Goal: Task Accomplishment & Management: Manage account settings

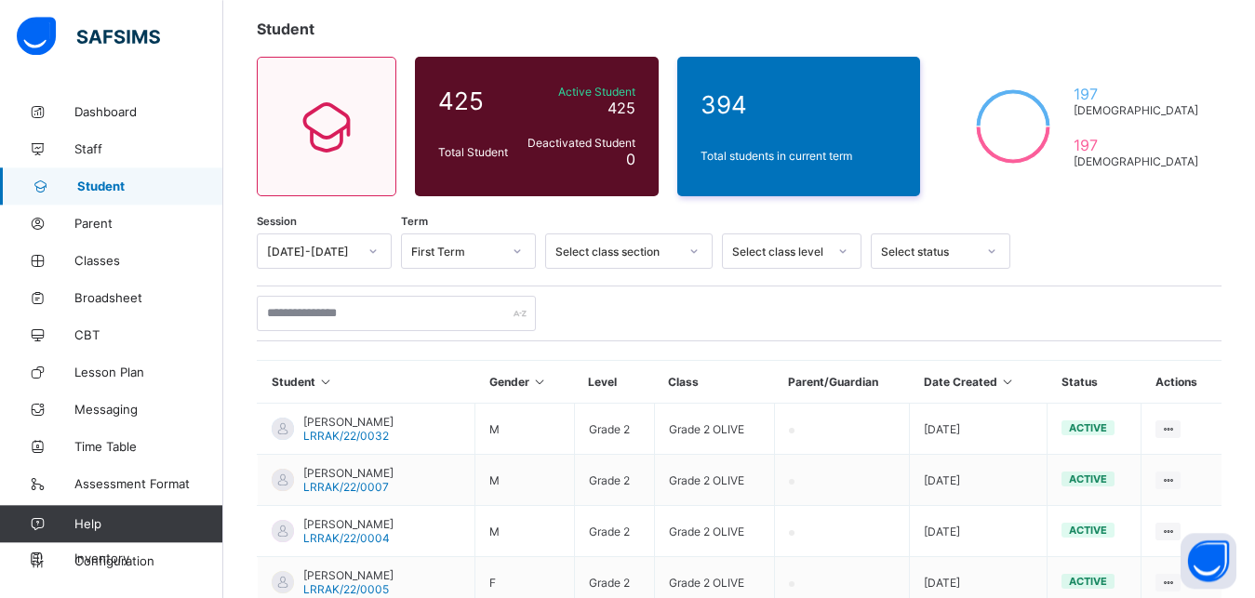
scroll to position [119, 0]
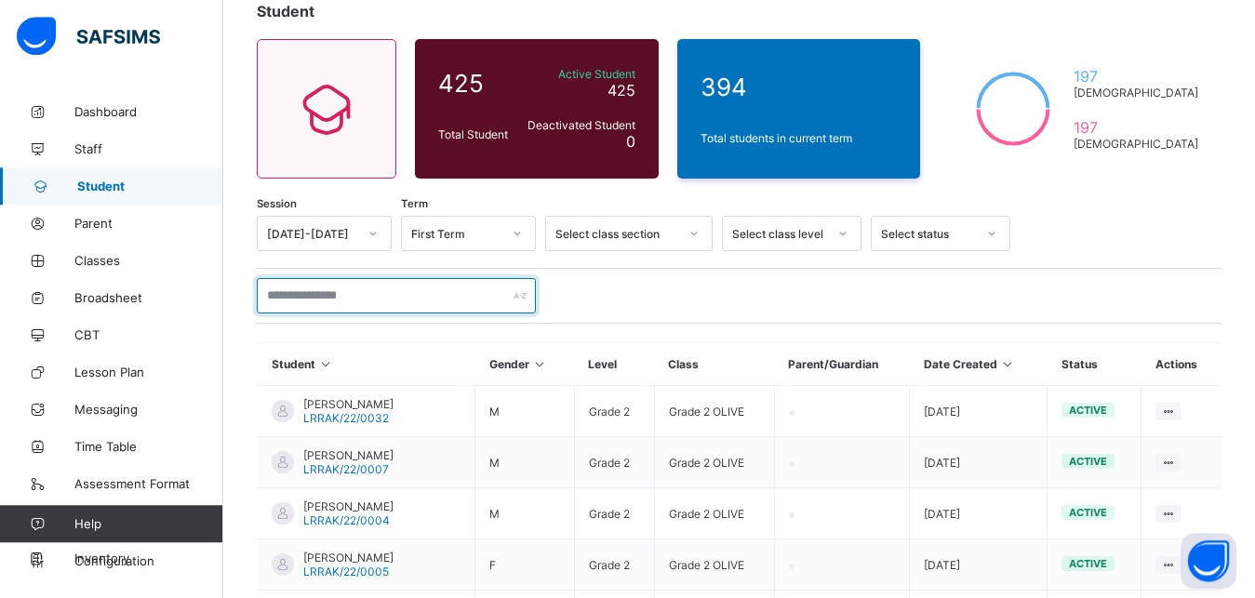
click at [413, 290] on input "text" at bounding box center [396, 295] width 279 height 35
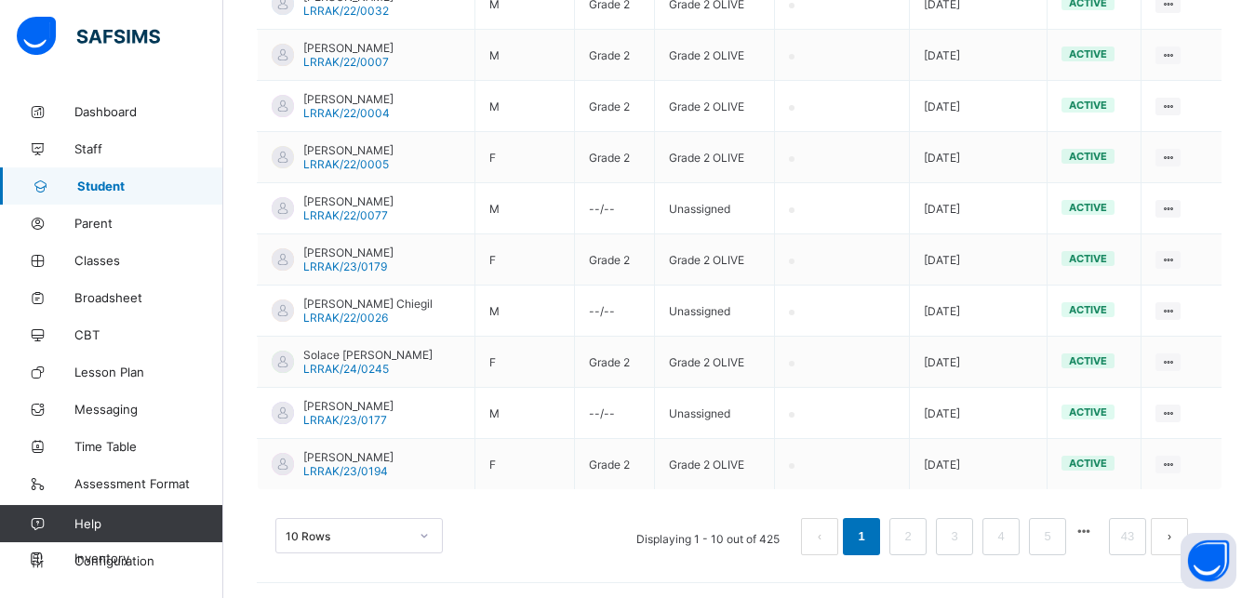
scroll to position [530, 0]
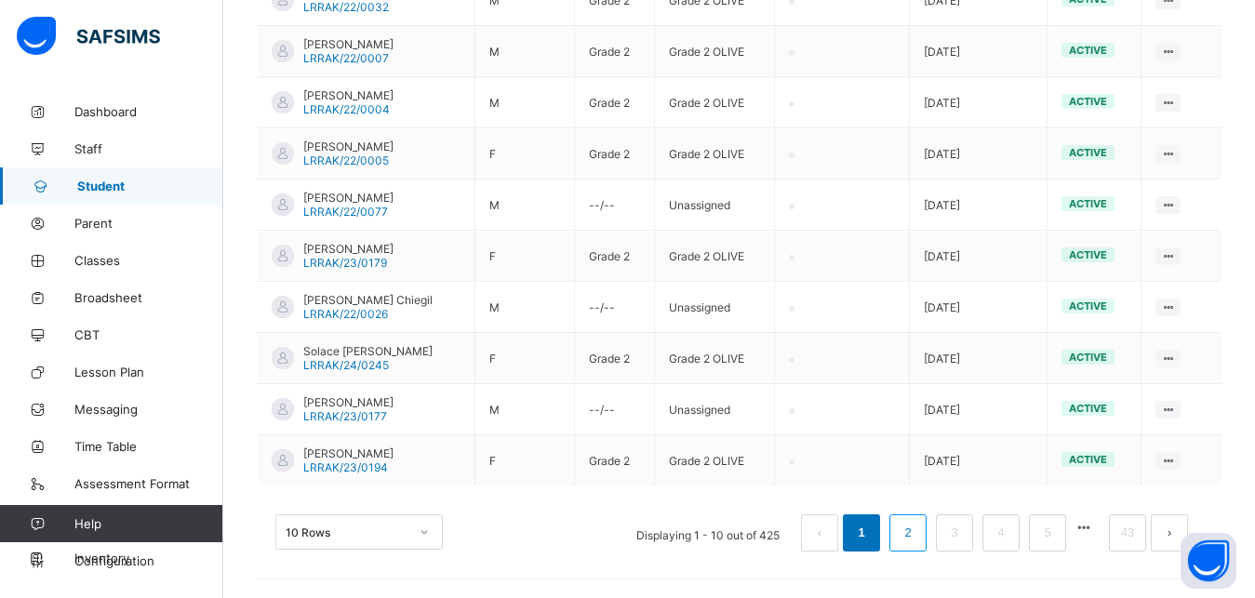
type input "*"
click at [916, 528] on link "2" at bounding box center [908, 533] width 18 height 24
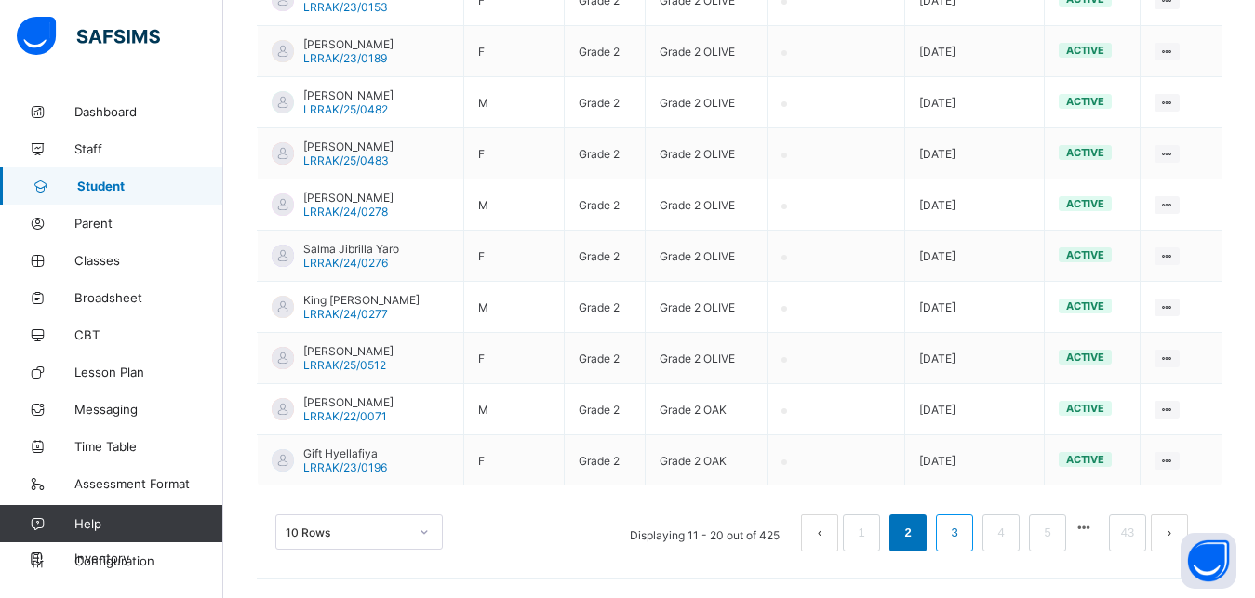
click at [963, 531] on link "3" at bounding box center [954, 533] width 18 height 24
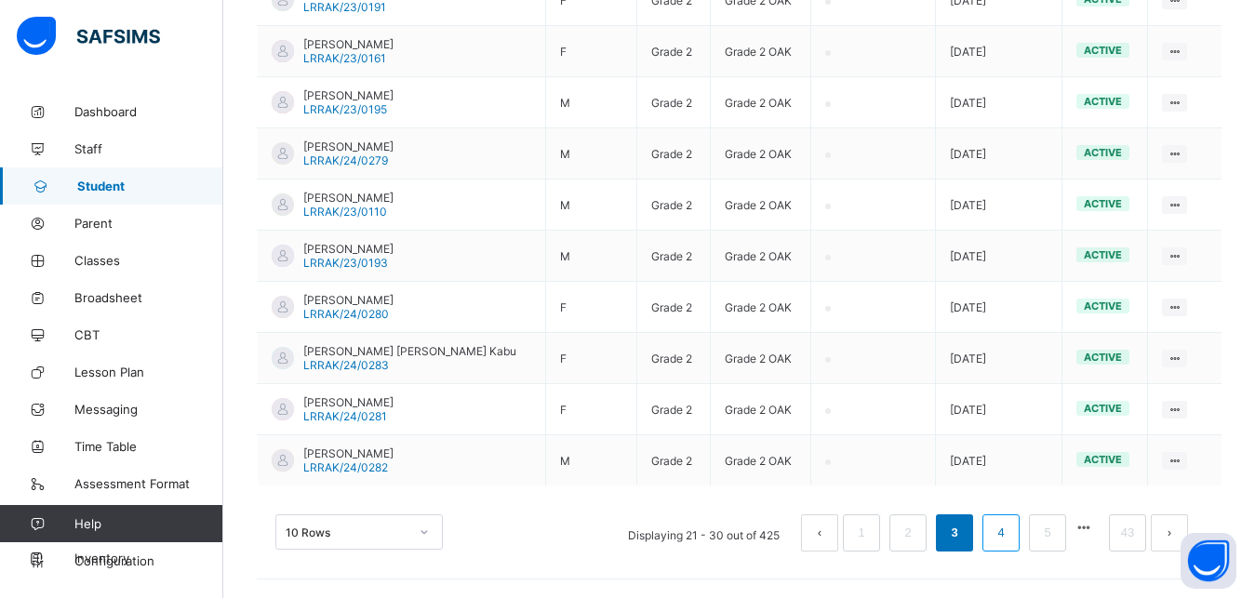
click at [1009, 535] on link "4" at bounding box center [1001, 533] width 18 height 24
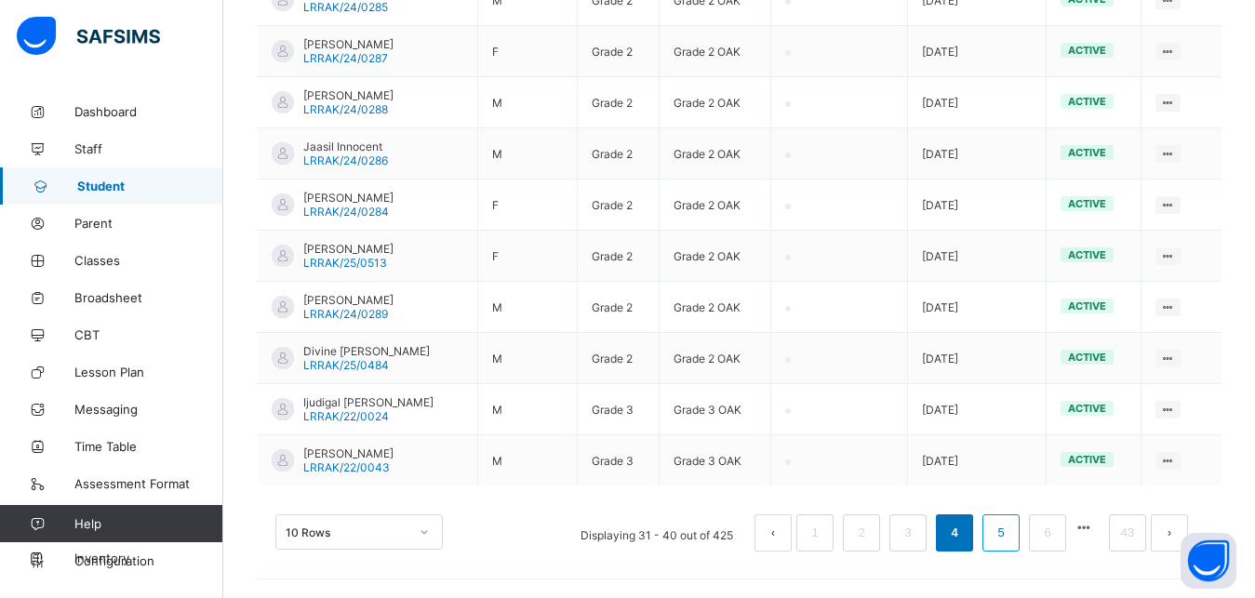
click at [1009, 541] on link "5" at bounding box center [1001, 533] width 18 height 24
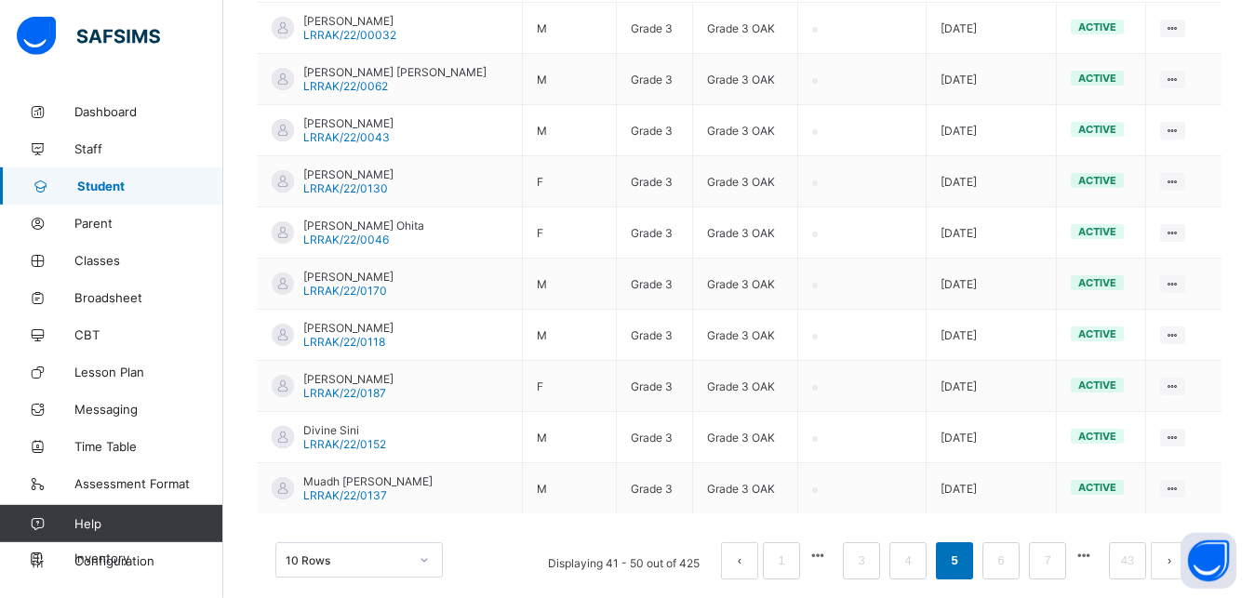
scroll to position [527, 0]
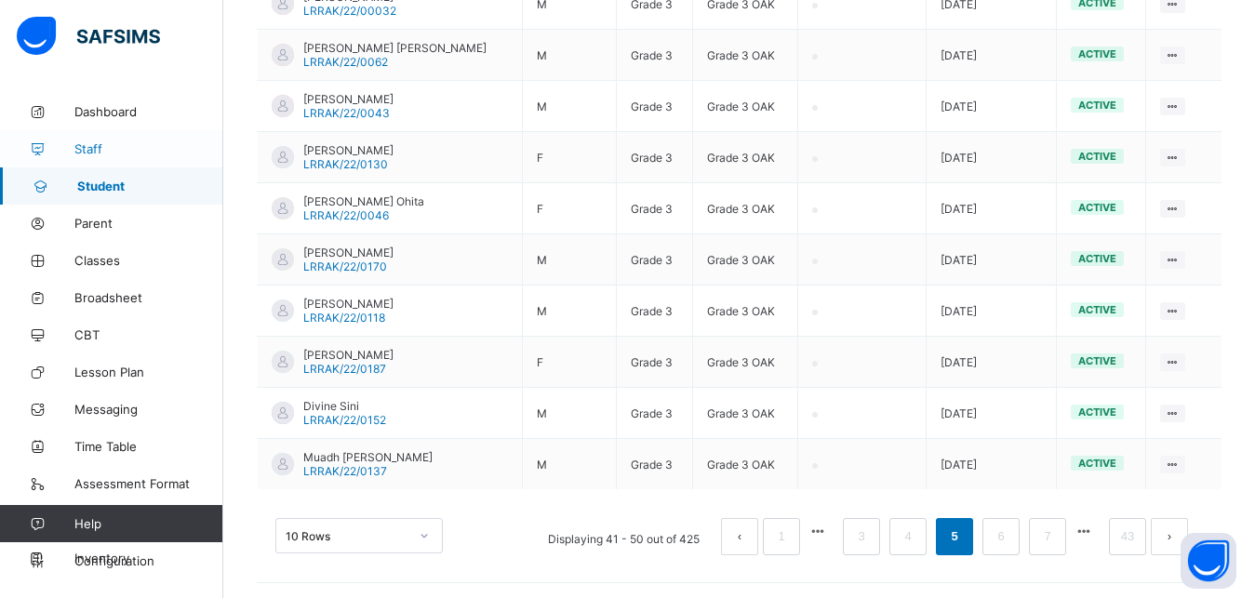
click at [90, 153] on span "Staff" at bounding box center [148, 148] width 149 height 15
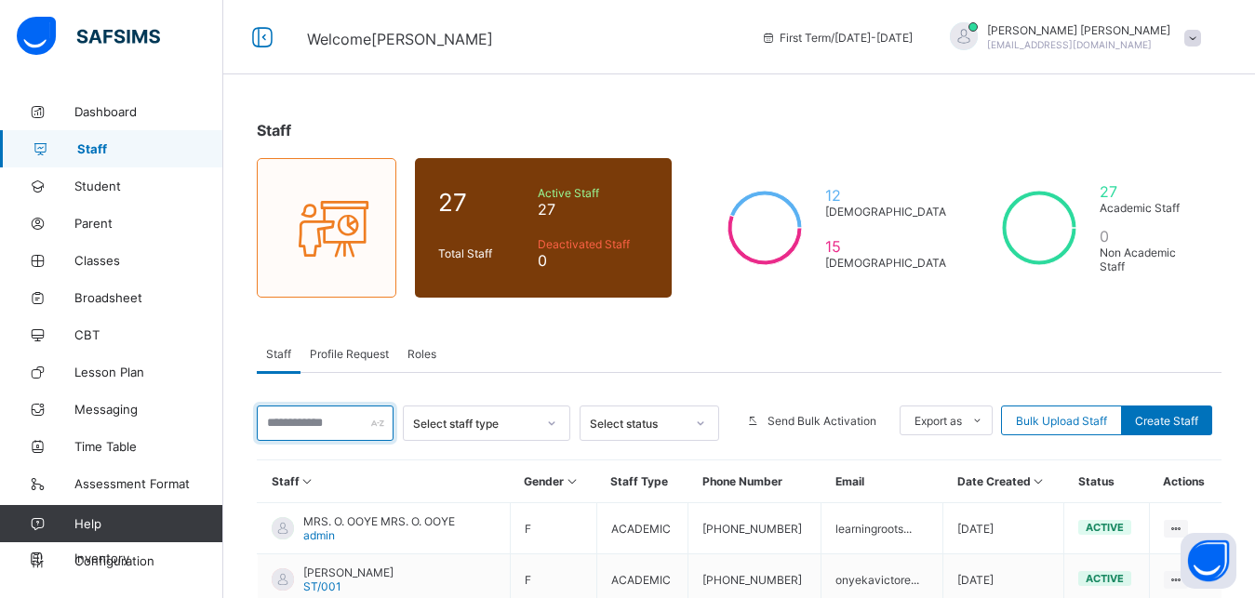
click at [276, 419] on input "text" at bounding box center [325, 423] width 137 height 35
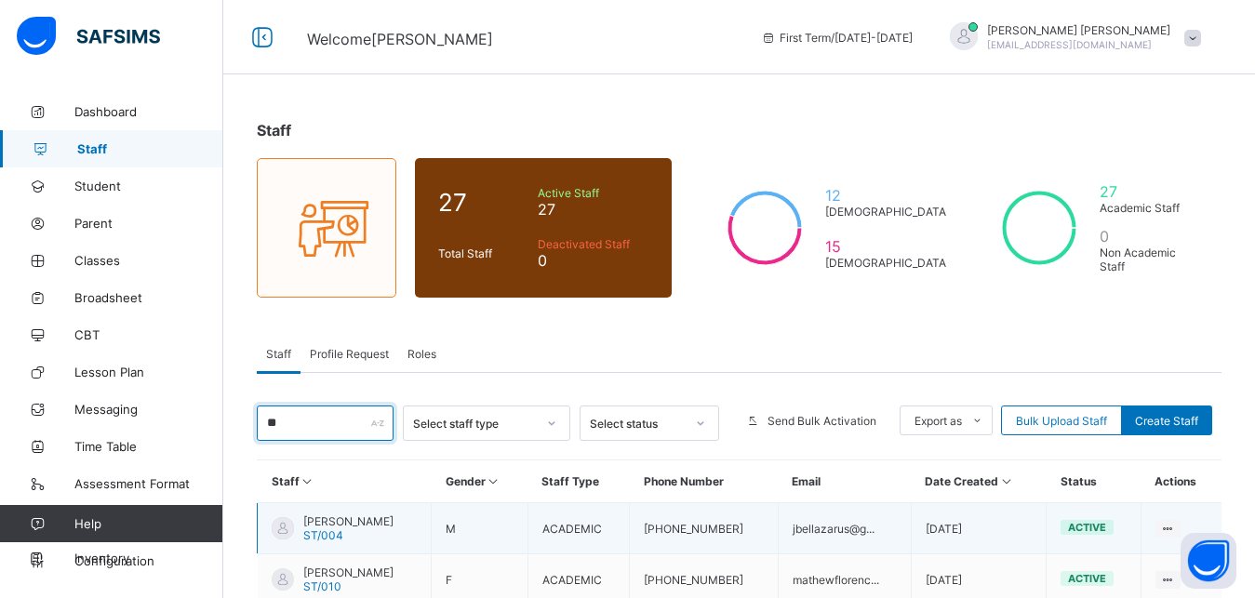
type input "**"
click at [347, 528] on span "[PERSON_NAME]" at bounding box center [348, 521] width 90 height 14
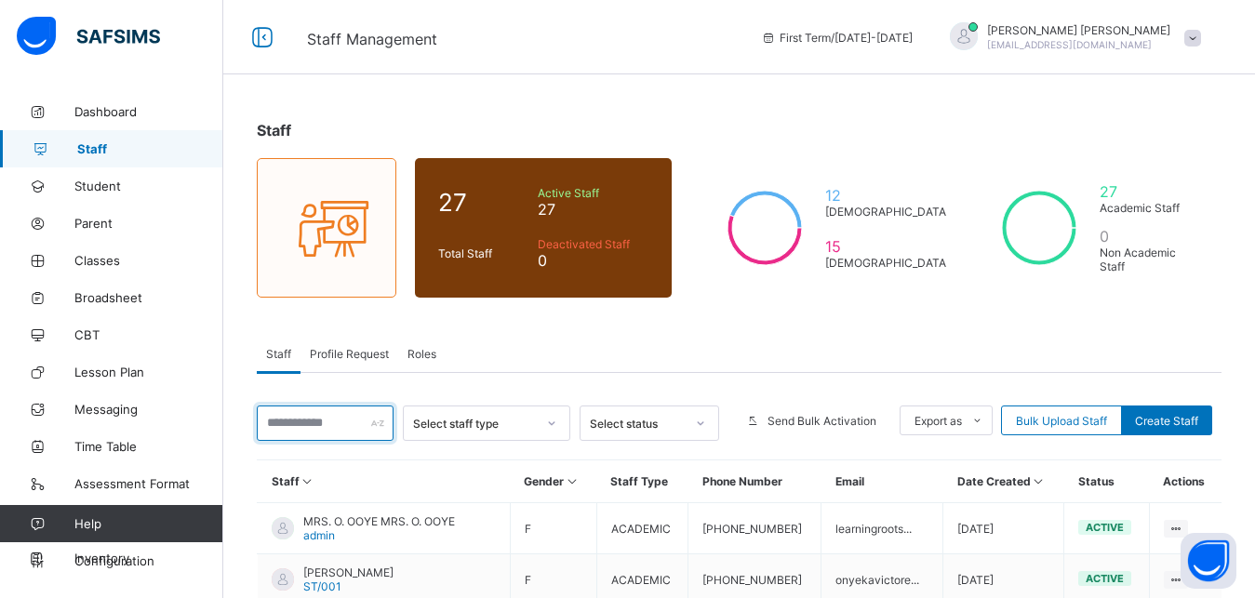
click at [287, 422] on input "text" at bounding box center [325, 423] width 137 height 35
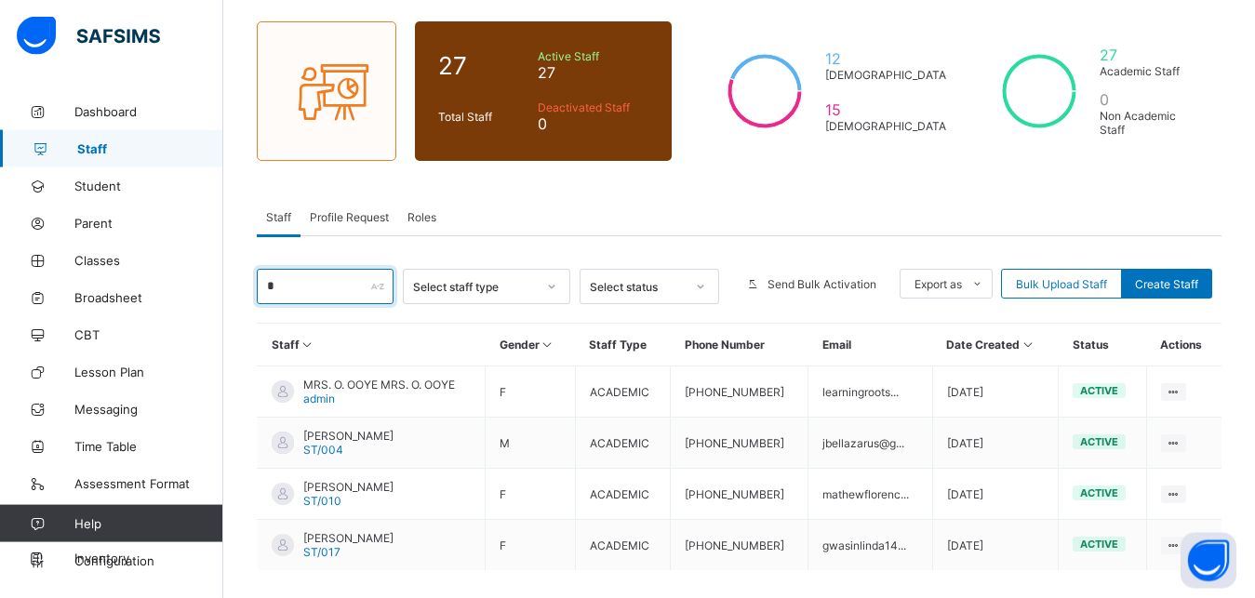
scroll to position [142, 0]
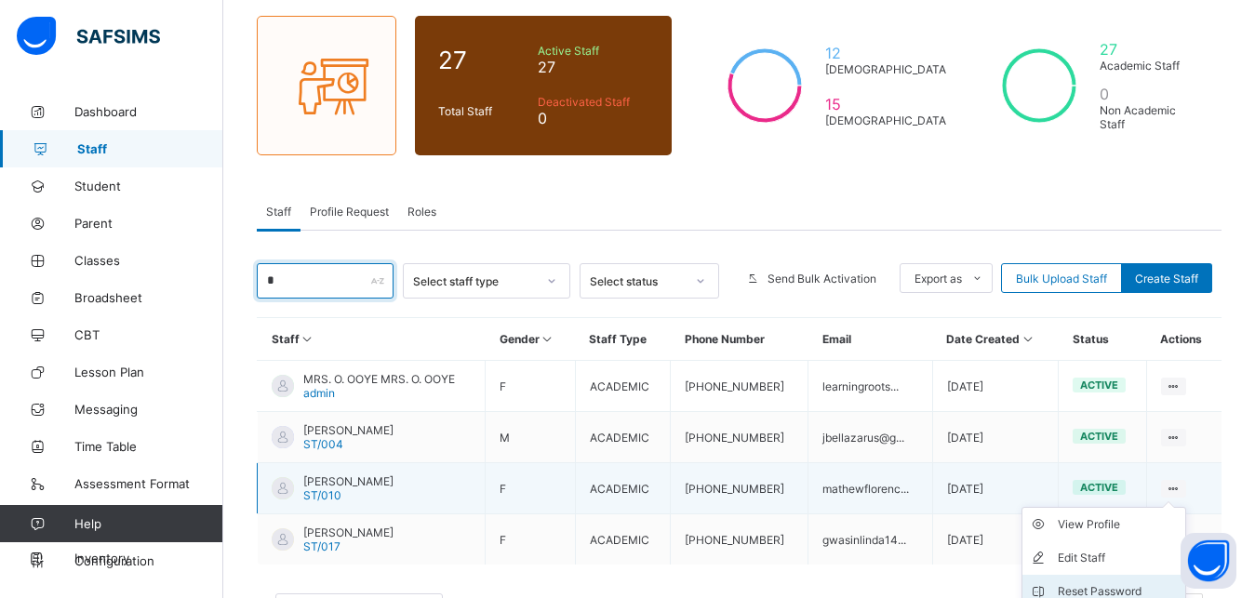
type input "*"
click at [1087, 583] on div "Reset Password" at bounding box center [1118, 591] width 120 height 19
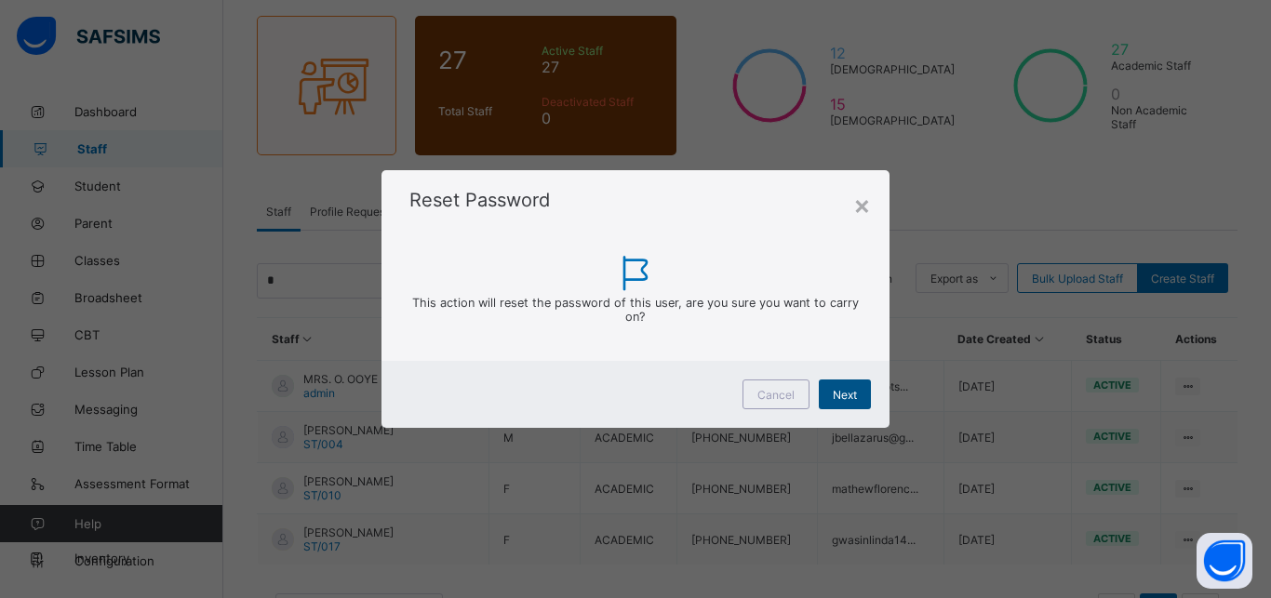
click at [843, 394] on span "Next" at bounding box center [845, 395] width 24 height 14
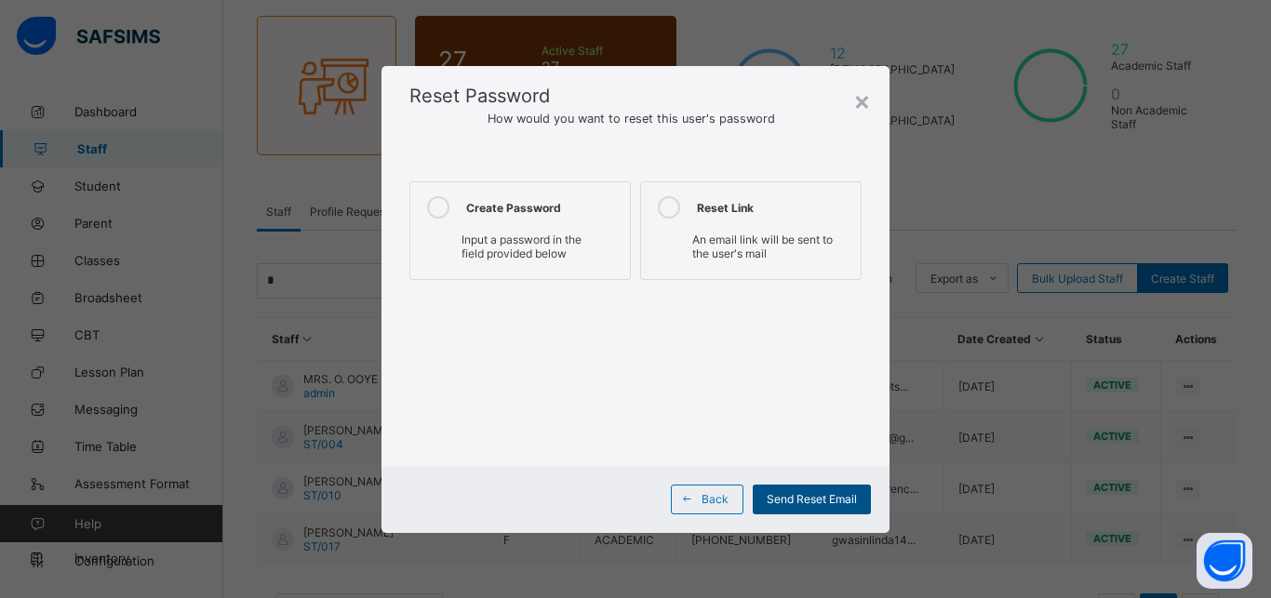
click at [805, 495] on span "Send Reset Email" at bounding box center [812, 499] width 90 height 14
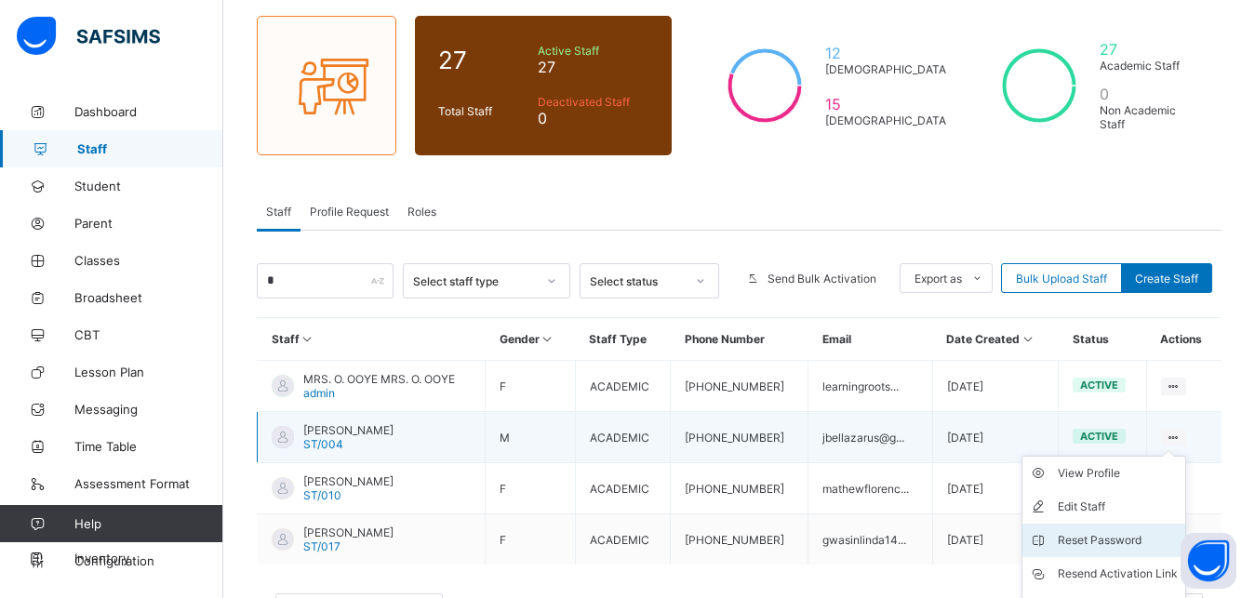
click at [1094, 541] on div "Reset Password" at bounding box center [1118, 540] width 120 height 19
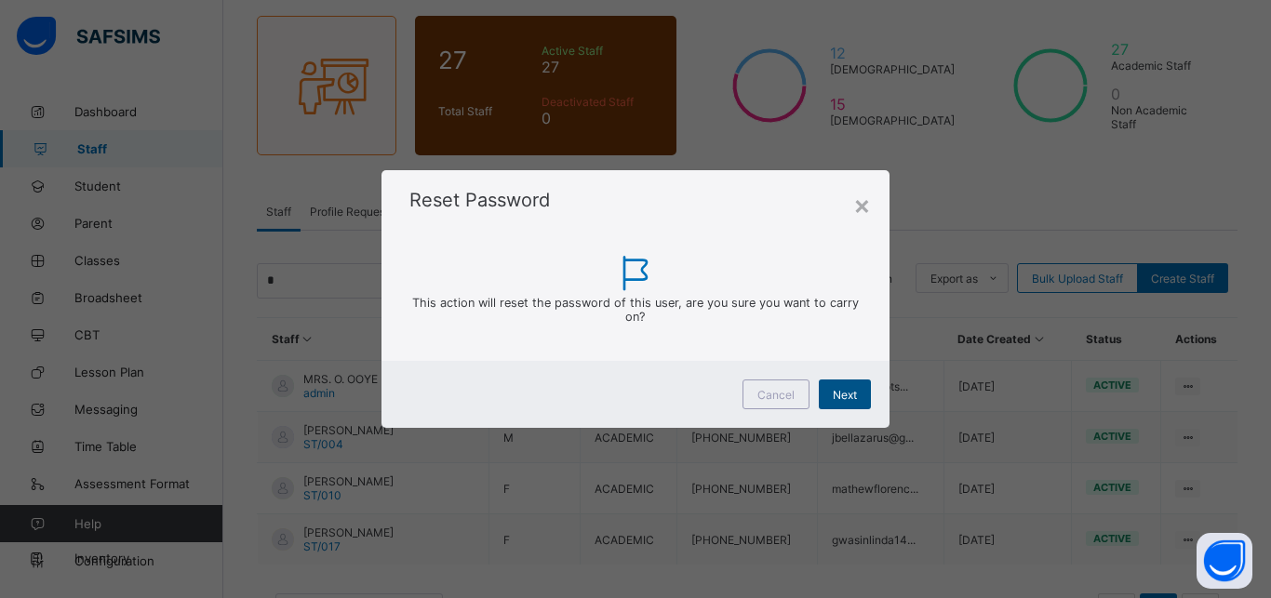
click at [845, 392] on span "Next" at bounding box center [845, 395] width 24 height 14
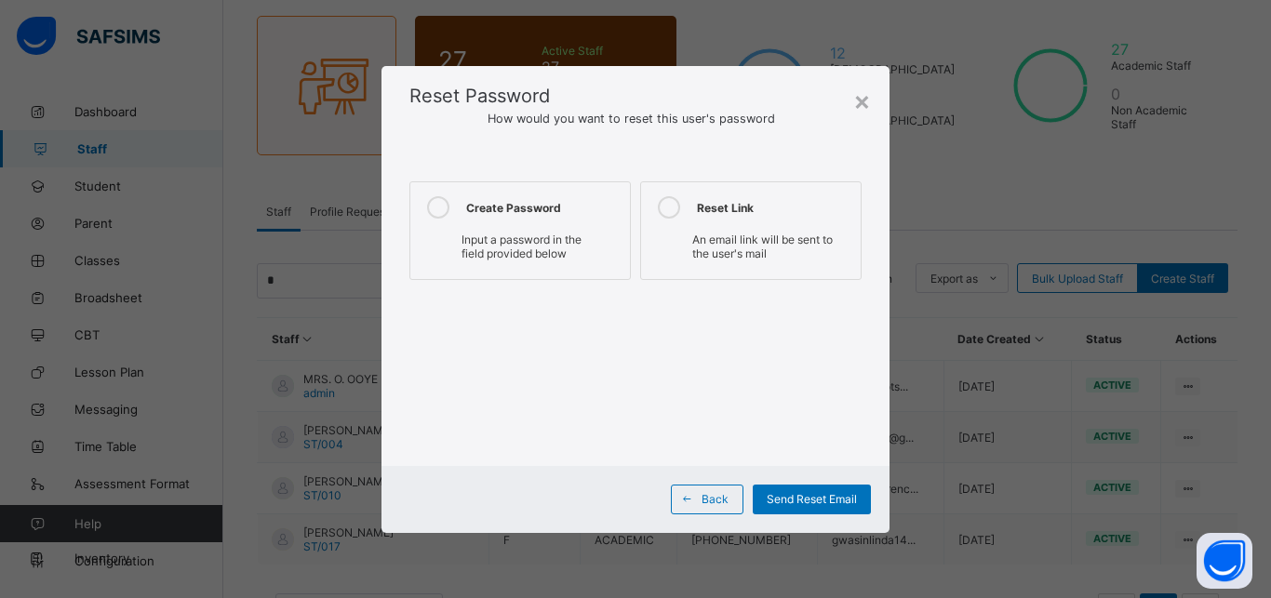
click at [433, 207] on icon at bounding box center [438, 207] width 22 height 22
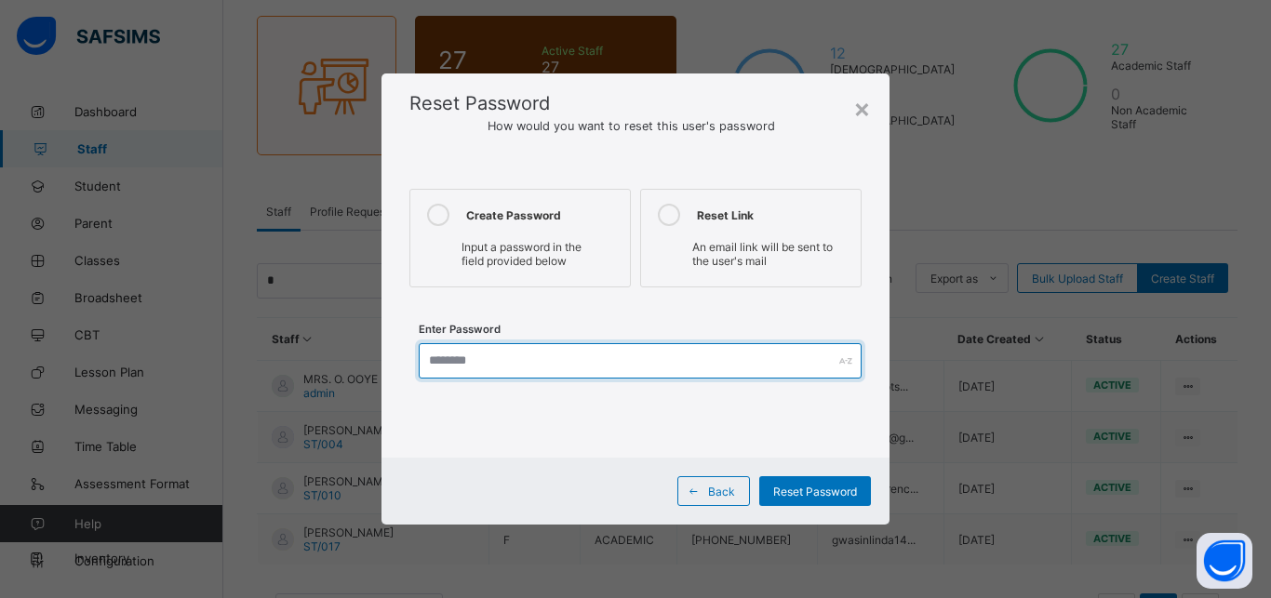
click at [461, 367] on input "text" at bounding box center [640, 360] width 443 height 35
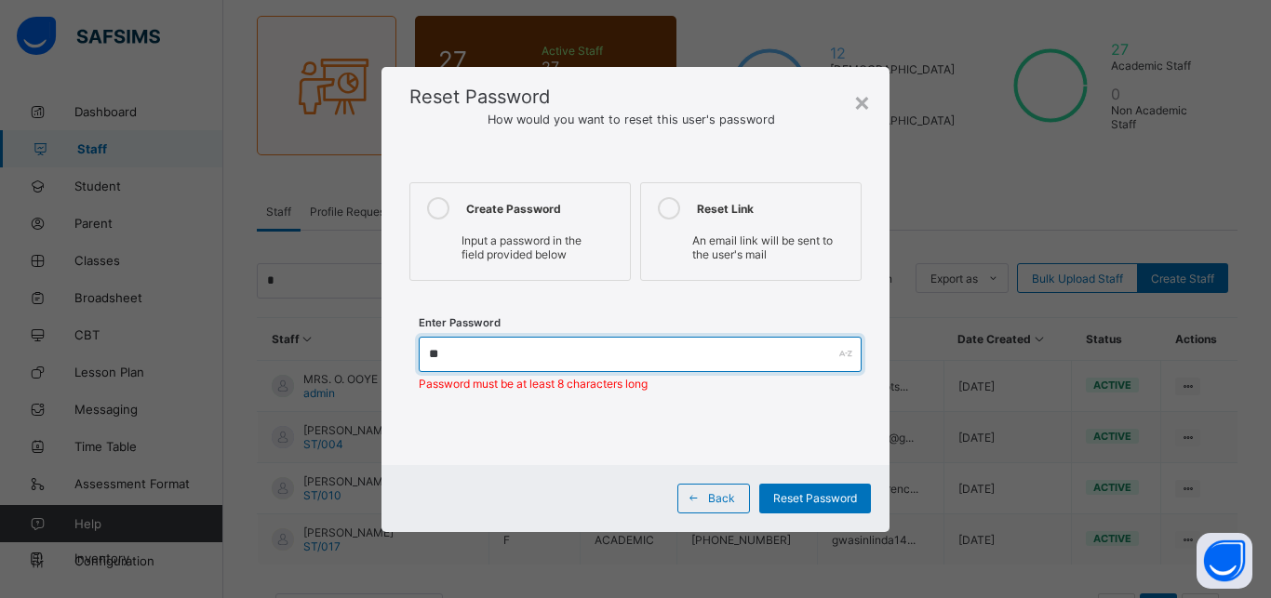
type input "*"
click at [474, 351] on input "**********" at bounding box center [640, 354] width 443 height 35
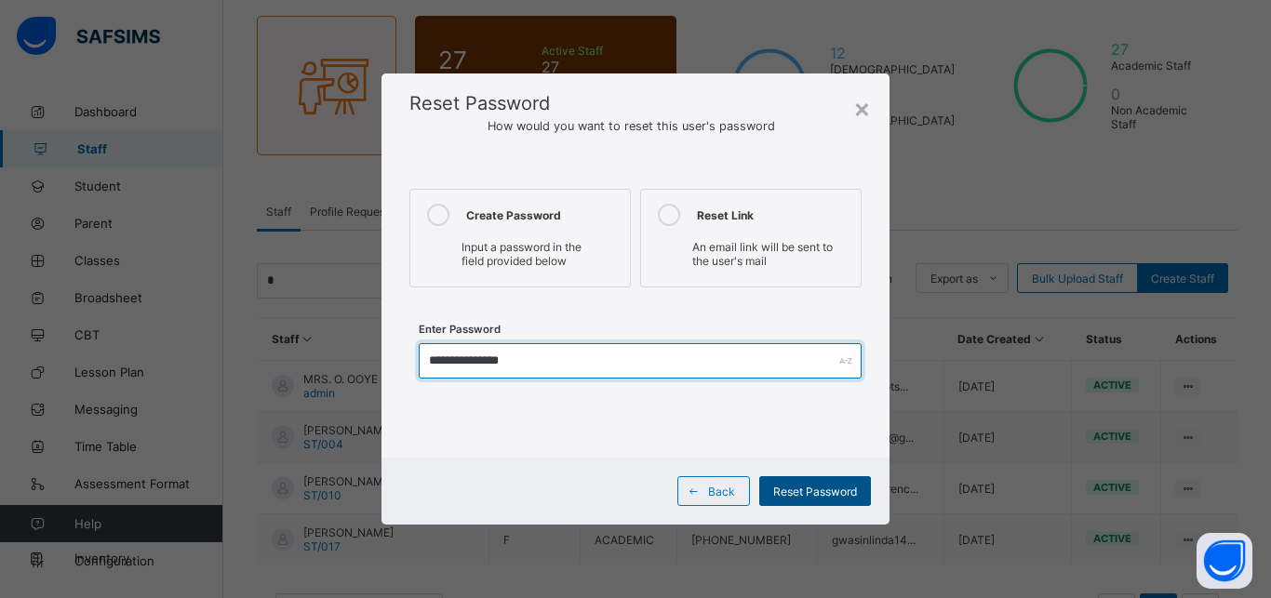
type input "**********"
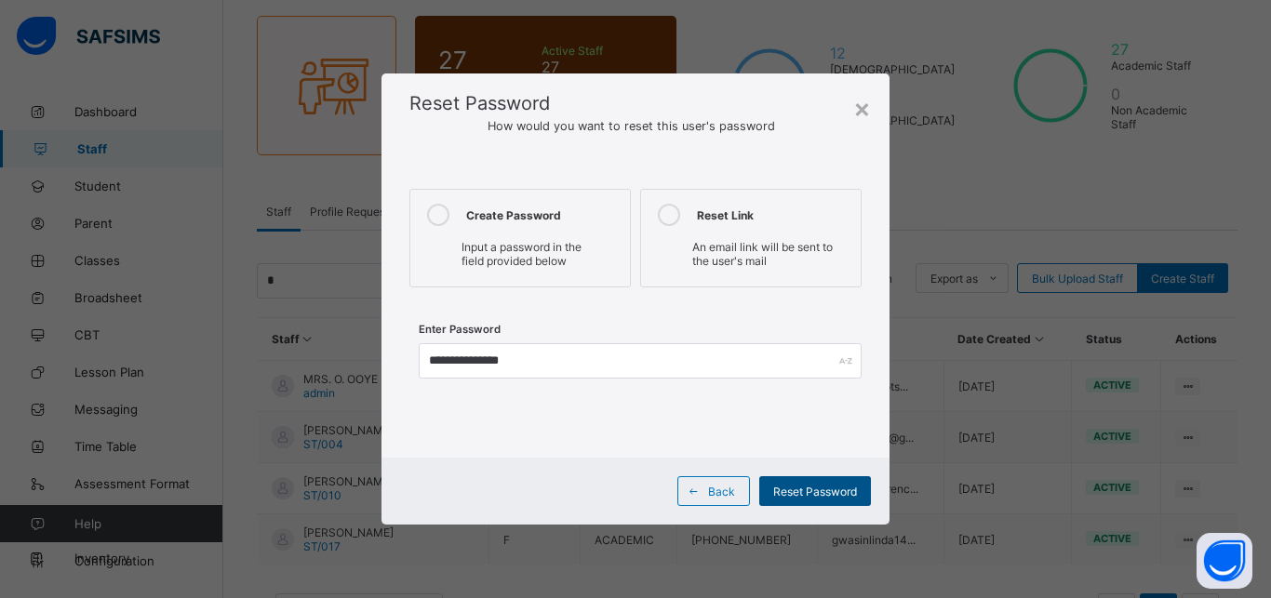
click at [780, 493] on span "Reset Password" at bounding box center [815, 492] width 84 height 14
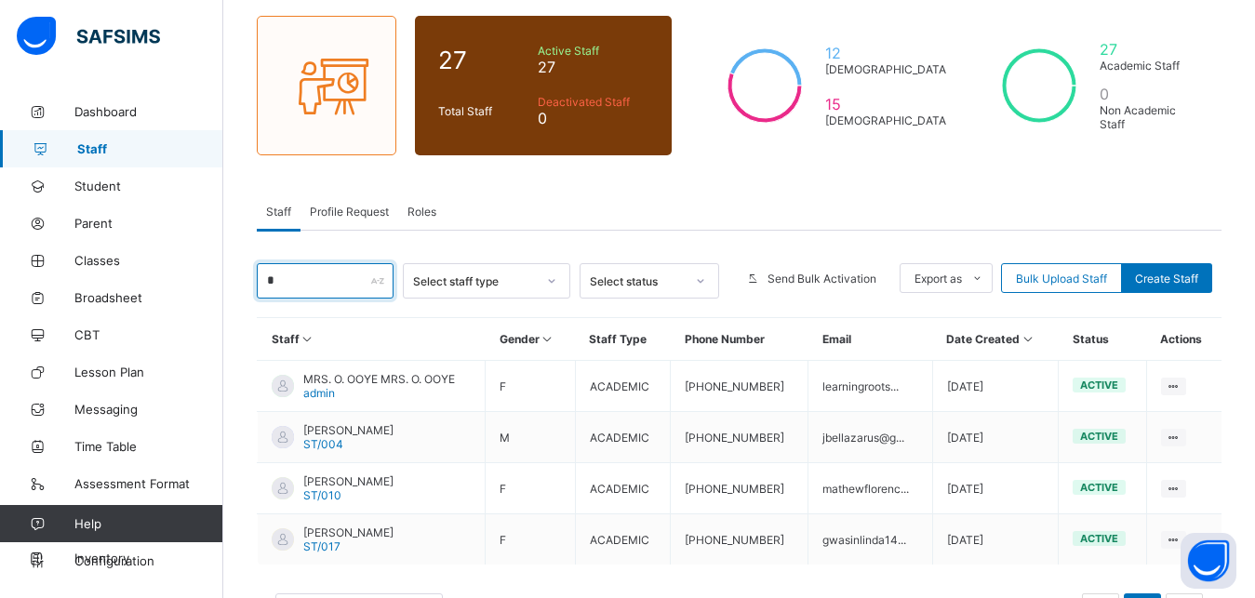
click at [288, 285] on input "*" at bounding box center [325, 280] width 137 height 35
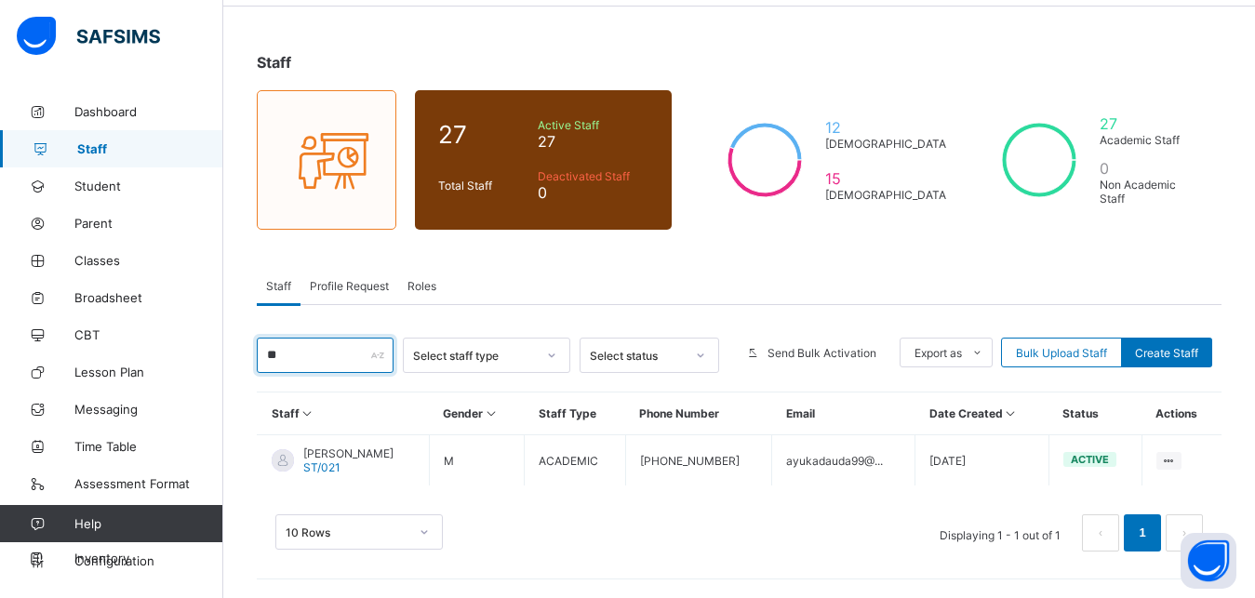
scroll to position [68, 0]
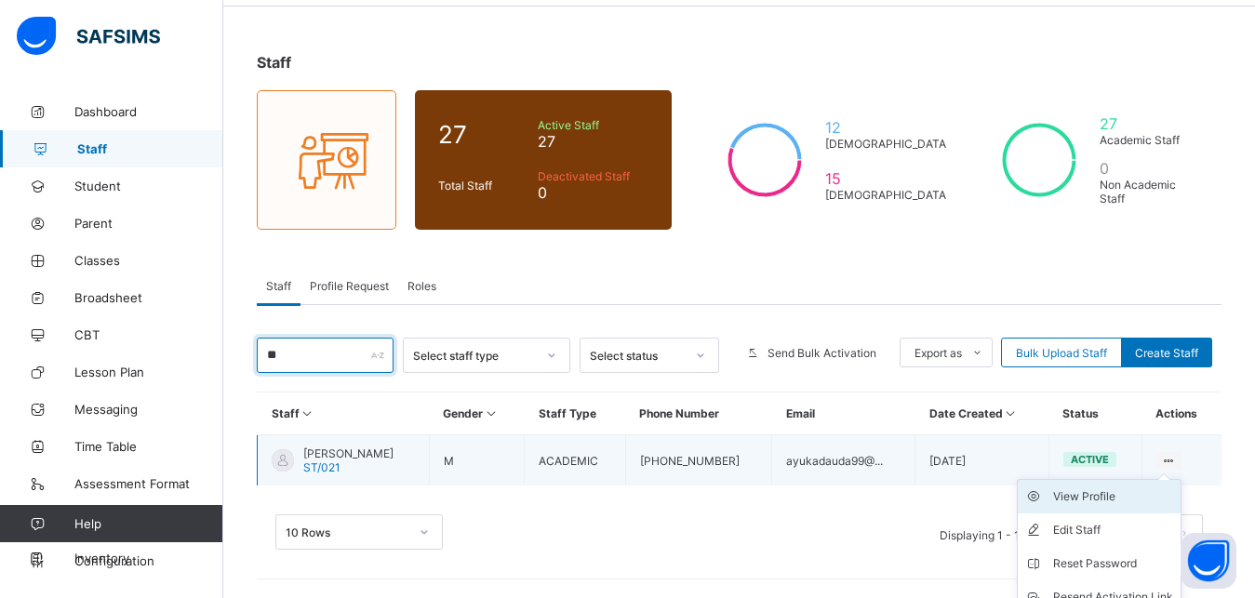
type input "**"
click at [1091, 503] on div "View Profile" at bounding box center [1113, 497] width 120 height 19
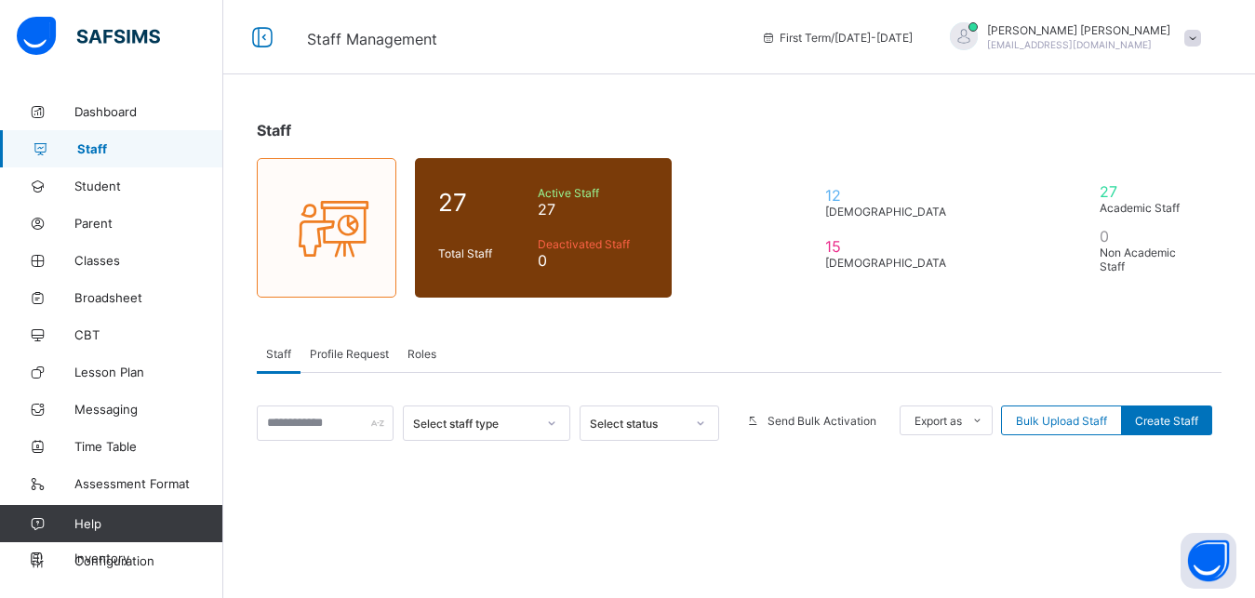
scroll to position [68, 0]
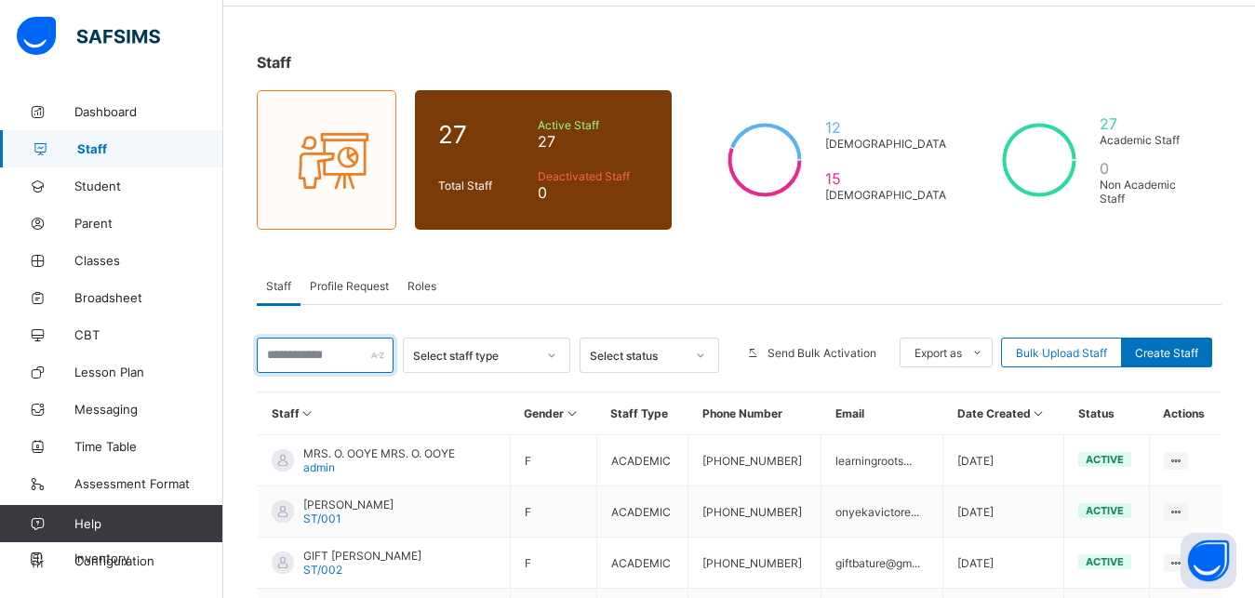
click at [291, 351] on input "text" at bounding box center [325, 355] width 137 height 35
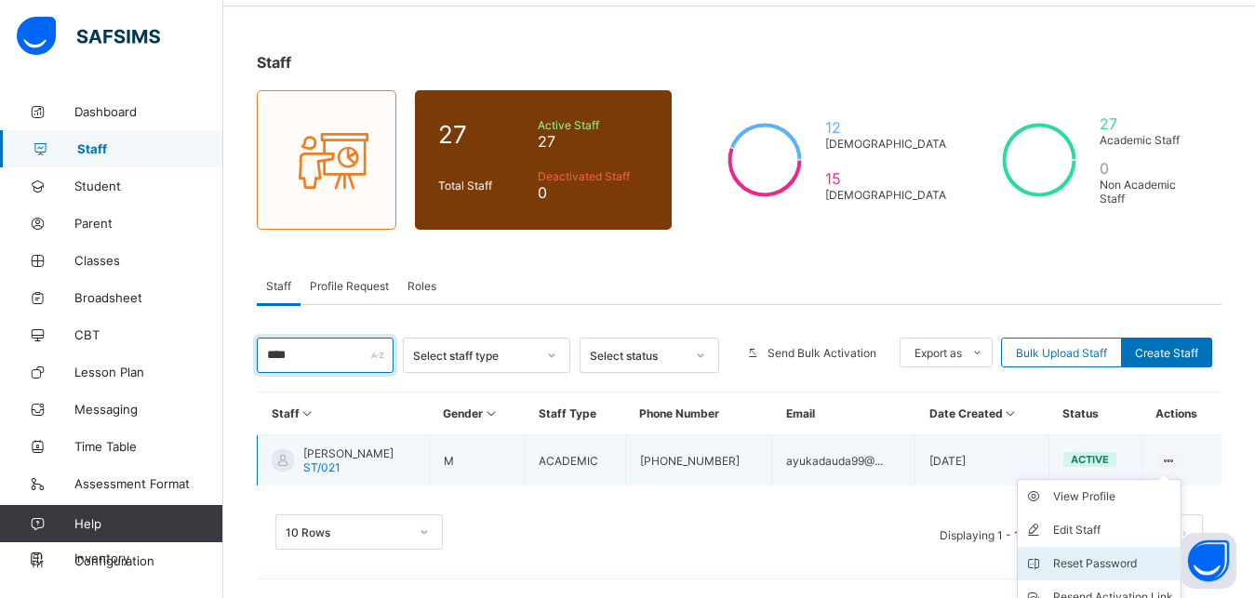
type input "****"
click at [1110, 558] on div "Reset Password" at bounding box center [1113, 564] width 120 height 19
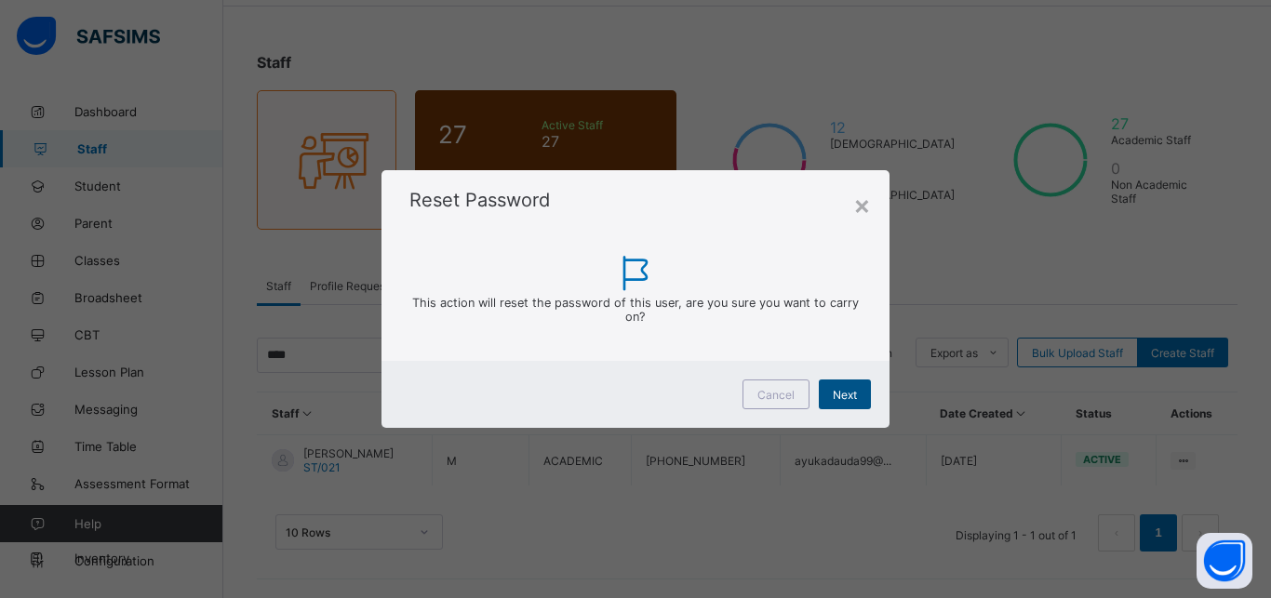
click at [861, 388] on div "Next" at bounding box center [845, 395] width 52 height 30
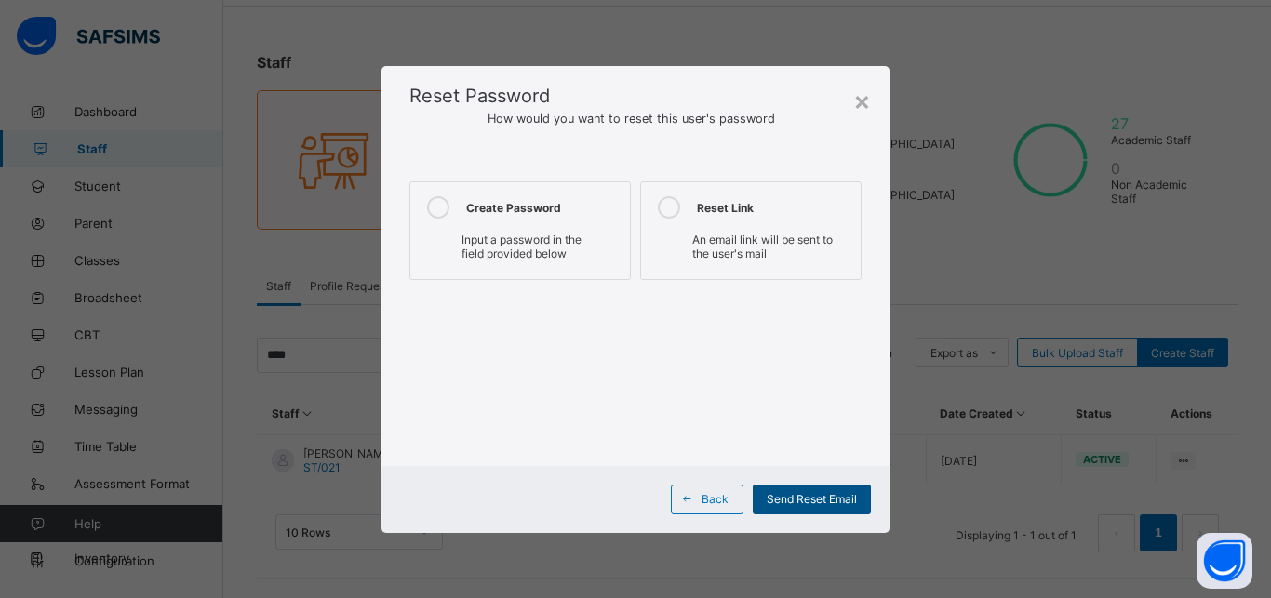
click at [795, 494] on span "Send Reset Email" at bounding box center [812, 499] width 90 height 14
